Goal: Transaction & Acquisition: Purchase product/service

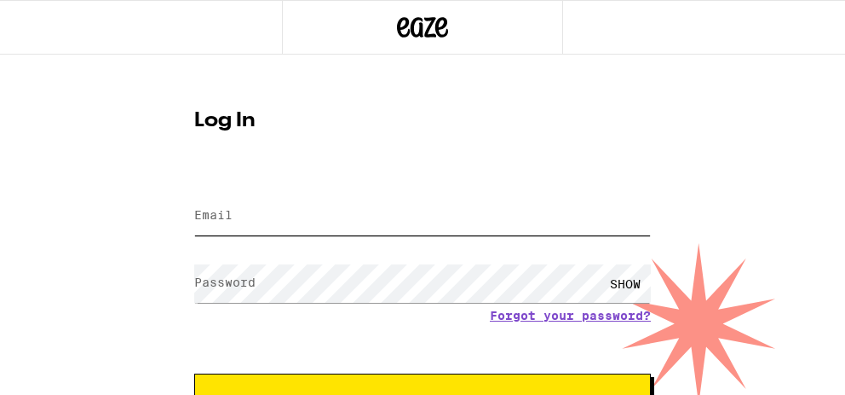
type input "[EMAIL_ADDRESS][DOMAIN_NAME]"
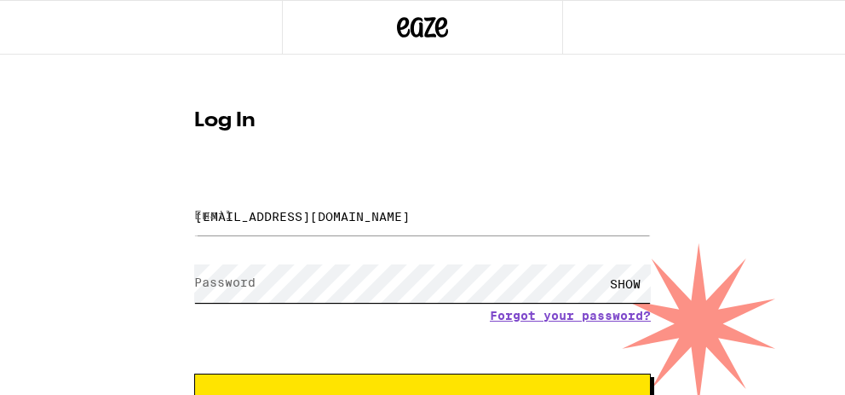
click at [423, 394] on button "Log In" at bounding box center [422, 398] width 457 height 51
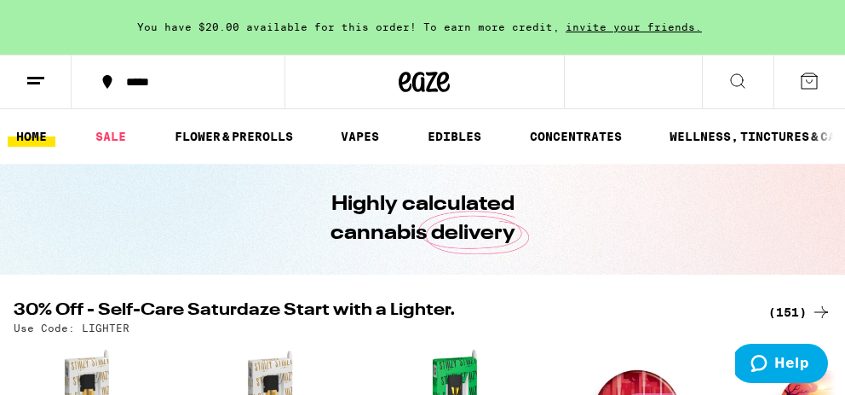
click at [735, 84] on icon at bounding box center [738, 81] width 20 height 20
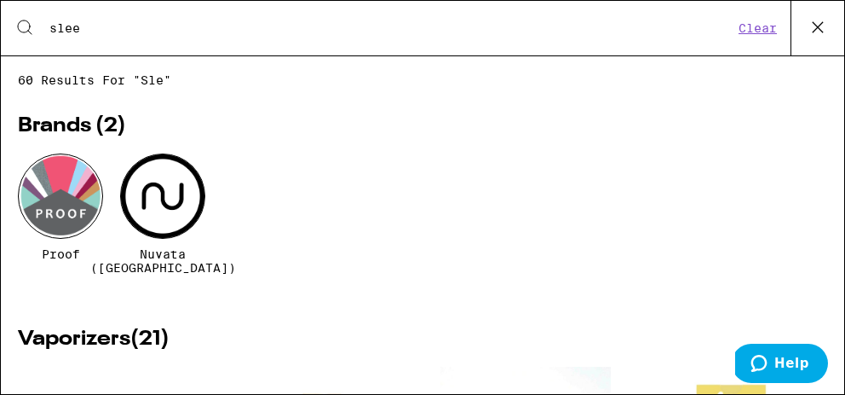
type input "sleep"
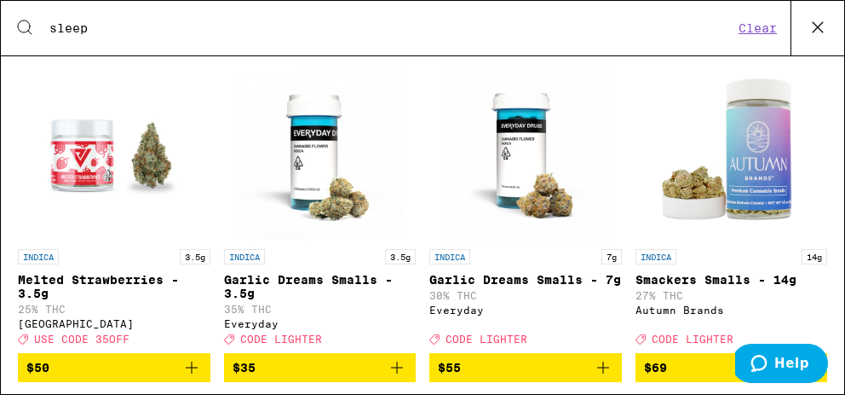
scroll to position [2638, 0]
